Goal: Task Accomplishment & Management: Manage account settings

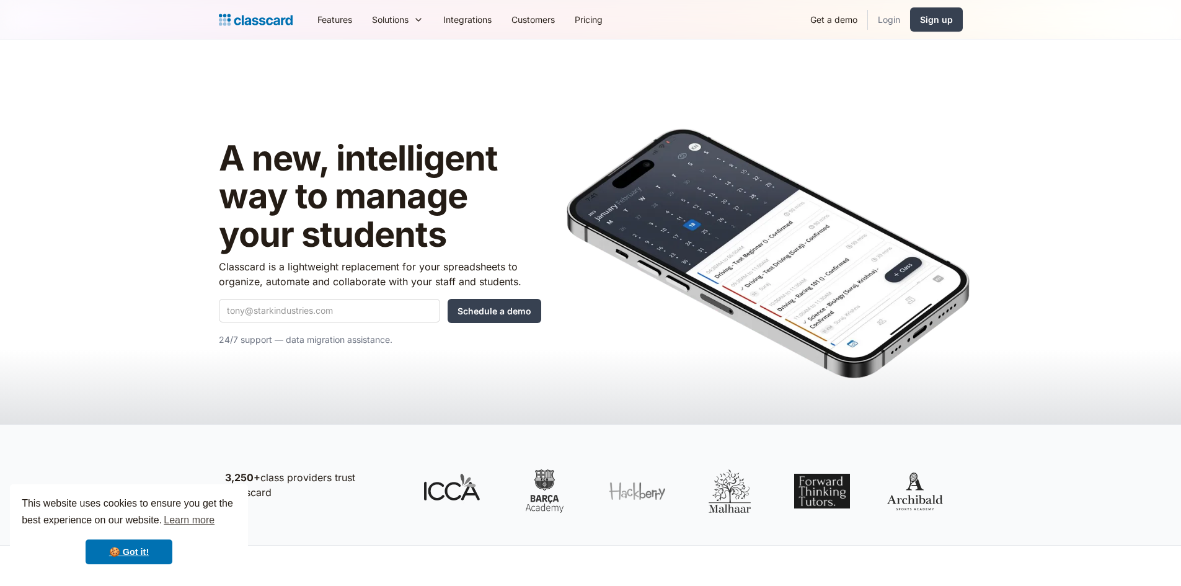
click at [886, 19] on link "Login" at bounding box center [889, 20] width 42 height 28
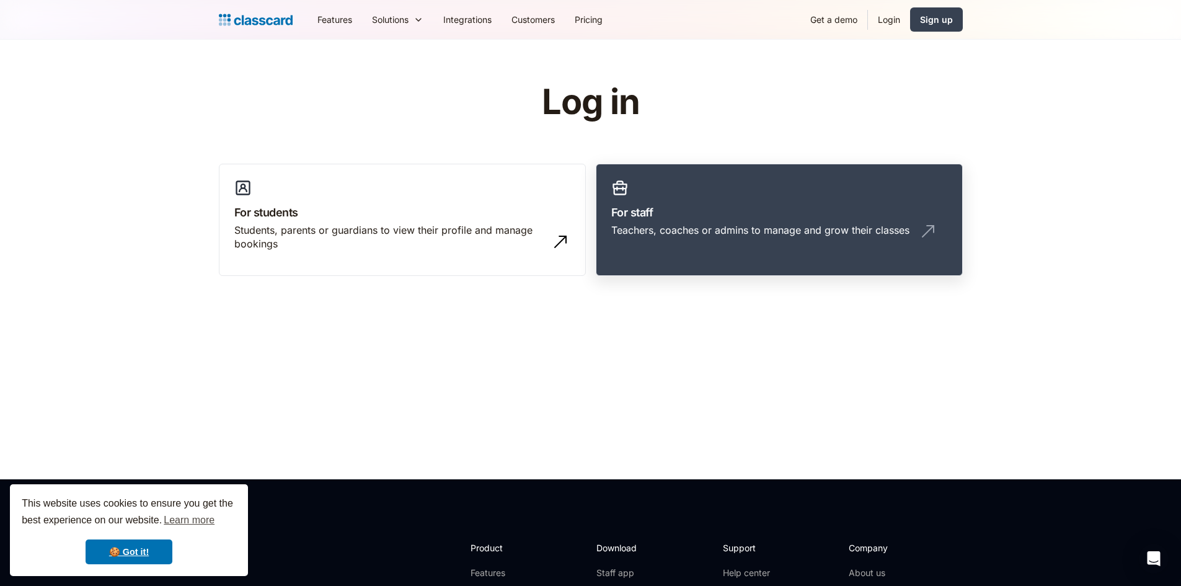
click at [710, 187] on link "For staff Teachers, coaches or admins to manage and grow their classes" at bounding box center [779, 220] width 367 height 113
